Goal: Task Accomplishment & Management: Manage account settings

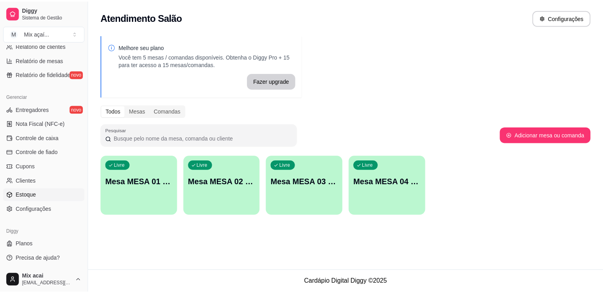
scroll to position [278, 0]
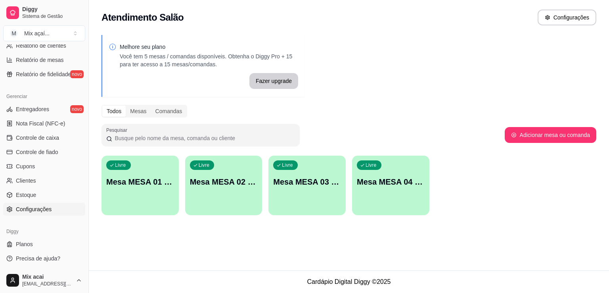
click at [36, 207] on span "Configurações" at bounding box center [34, 209] width 36 height 8
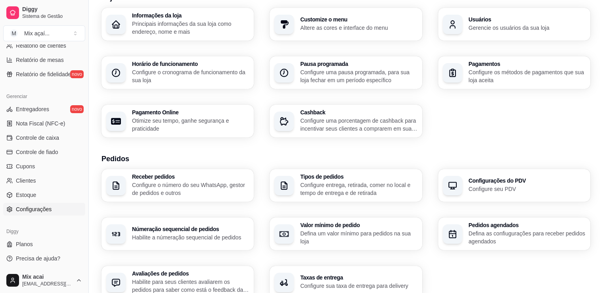
scroll to position [79, 0]
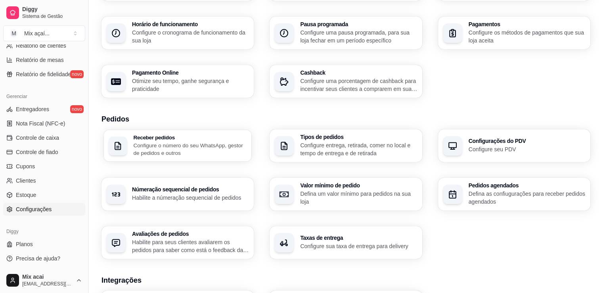
click at [182, 155] on p "Configure o número do seu WhatsApp, gestor de pedidos e outros" at bounding box center [189, 148] width 113 height 15
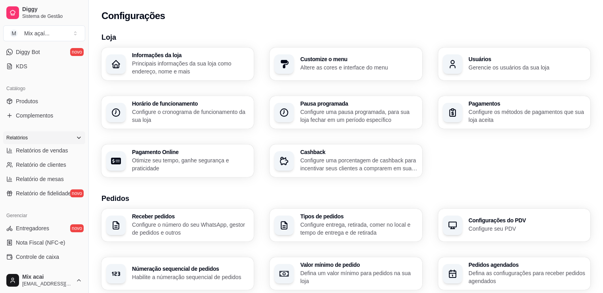
scroll to position [119, 0]
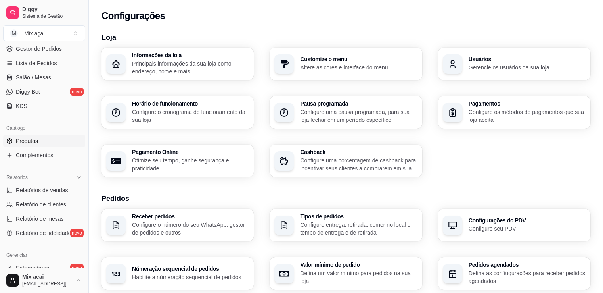
click at [41, 138] on link "Produtos" at bounding box center [44, 140] width 82 height 13
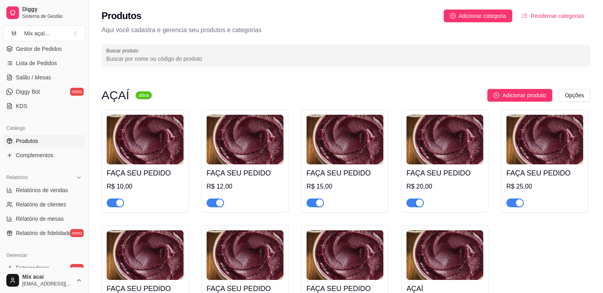
scroll to position [79, 0]
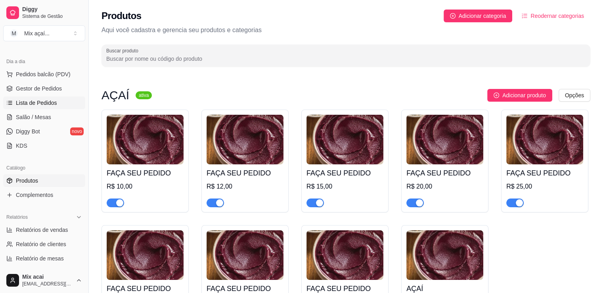
click at [50, 101] on span "Lista de Pedidos" at bounding box center [36, 103] width 41 height 8
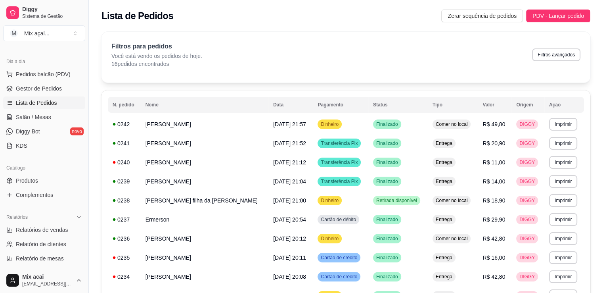
scroll to position [184, 0]
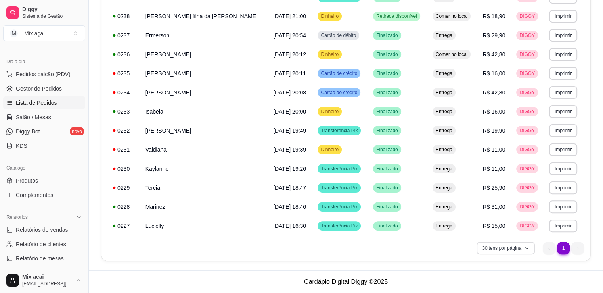
click at [514, 251] on button "30 itens por página" at bounding box center [506, 247] width 58 height 13
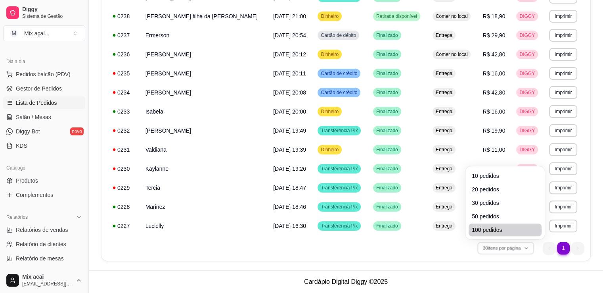
click at [506, 231] on span "100 pedidos" at bounding box center [505, 230] width 67 height 8
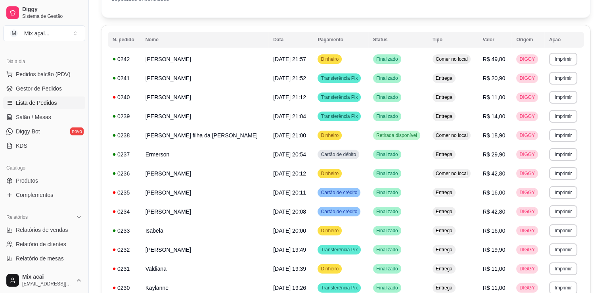
scroll to position [0, 0]
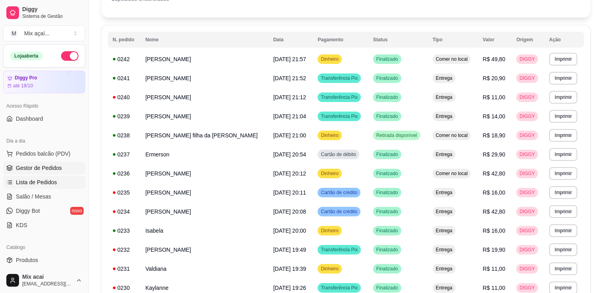
click at [48, 164] on span "Gestor de Pedidos" at bounding box center [39, 168] width 46 height 8
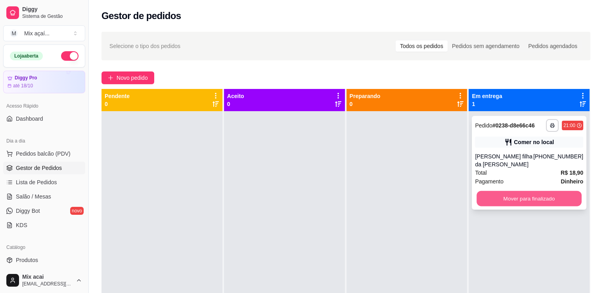
click at [500, 191] on button "Mover para finalizado" at bounding box center [529, 198] width 105 height 15
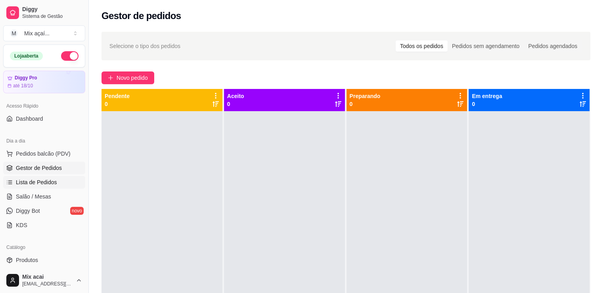
click at [52, 182] on span "Lista de Pedidos" at bounding box center [36, 182] width 41 height 8
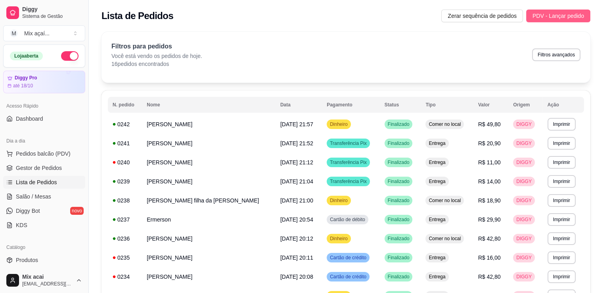
click at [540, 13] on span "PDV - Lançar pedido" at bounding box center [558, 15] width 52 height 9
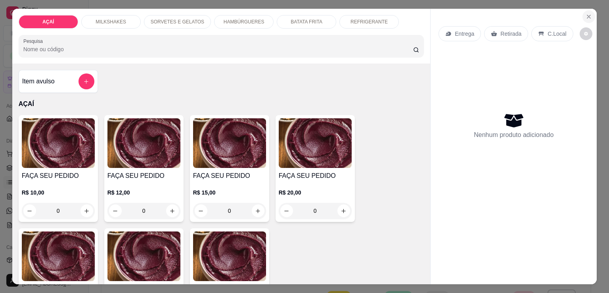
click at [586, 13] on icon "Close" at bounding box center [589, 16] width 6 height 6
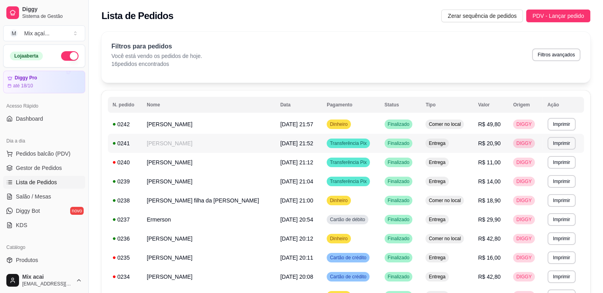
scroll to position [184, 0]
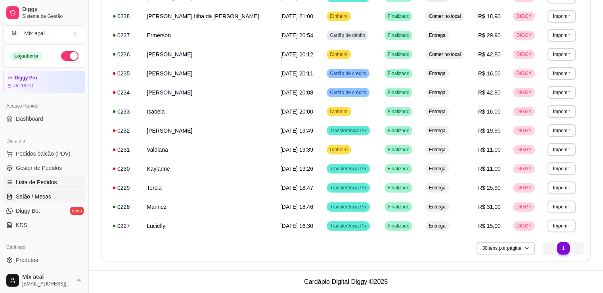
click at [42, 192] on span "Salão / Mesas" at bounding box center [33, 196] width 35 height 8
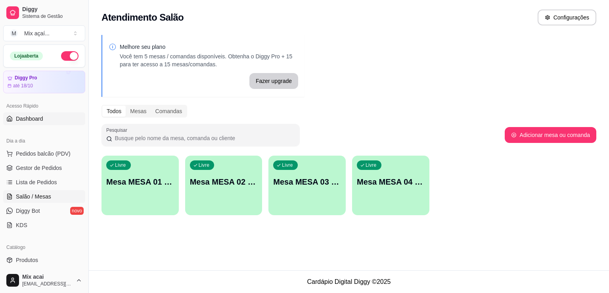
click at [48, 118] on link "Dashboard" at bounding box center [44, 118] width 82 height 13
